Goal: Information Seeking & Learning: Learn about a topic

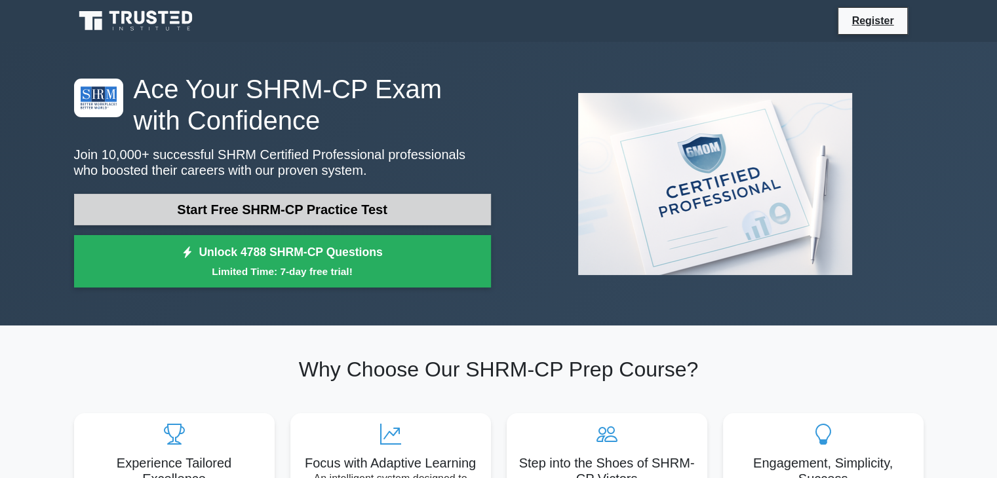
click at [250, 204] on link "Start Free SHRM-CP Practice Test" at bounding box center [282, 209] width 417 height 31
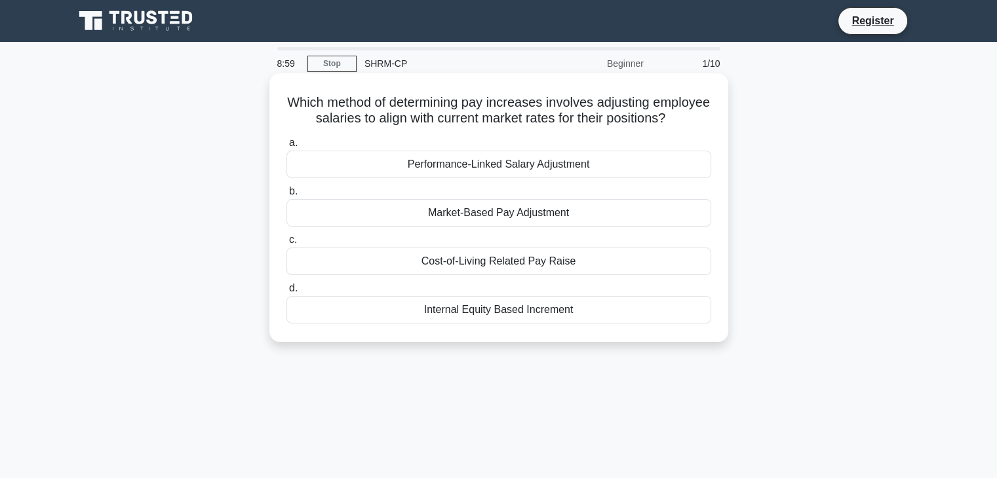
click at [513, 324] on div "Internal Equity Based Increment" at bounding box center [498, 310] width 425 height 28
click at [286, 293] on input "d. Internal Equity Based Increment" at bounding box center [286, 288] width 0 height 9
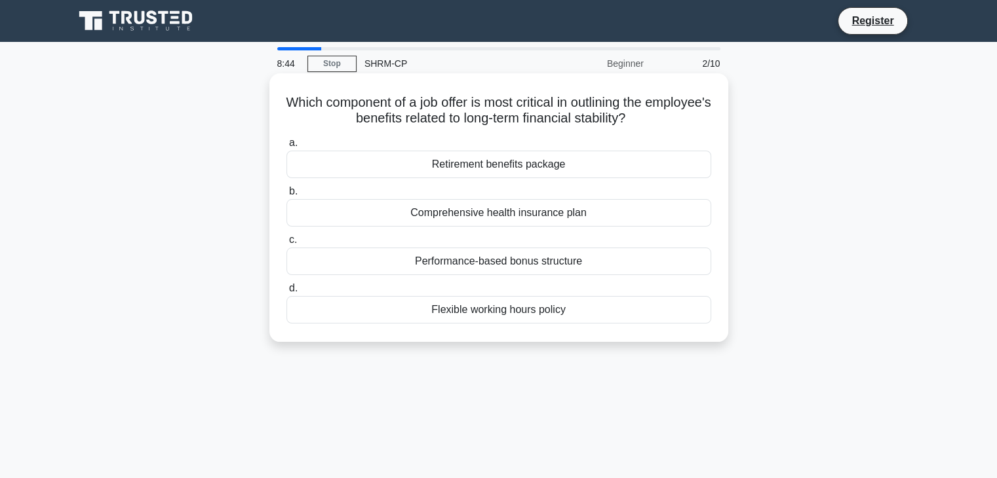
click at [528, 164] on div "Retirement benefits package" at bounding box center [498, 165] width 425 height 28
click at [286, 147] on input "a. Retirement benefits package" at bounding box center [286, 143] width 0 height 9
